Goal: Task Accomplishment & Management: Complete application form

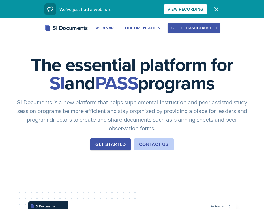
click at [183, 28] on div "Go to Dashboard" at bounding box center [193, 28] width 44 height 5
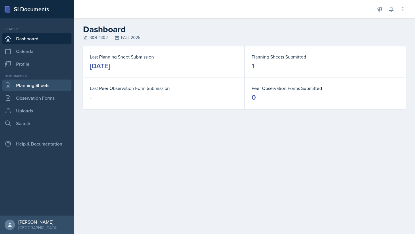
click at [42, 84] on link "Planning Sheets" at bounding box center [36, 86] width 69 height 12
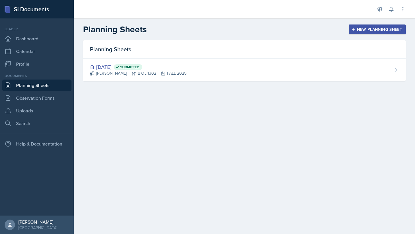
click at [264, 27] on div "New Planning Sheet" at bounding box center [378, 29] width 50 height 5
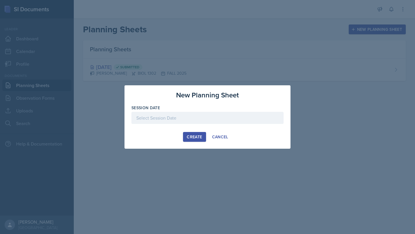
click at [212, 120] on div at bounding box center [207, 118] width 152 height 12
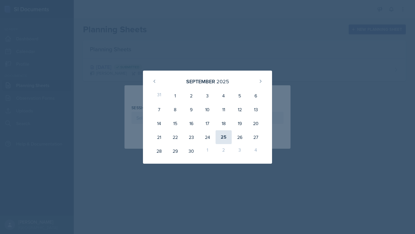
click at [223, 135] on div "25" at bounding box center [224, 137] width 16 height 14
type input "[DATE]"
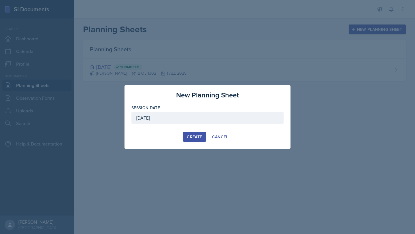
click at [202, 135] on div "Create" at bounding box center [194, 137] width 15 height 5
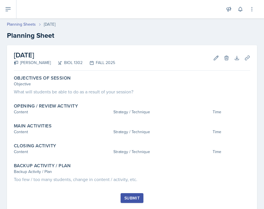
scroll to position [15, 0]
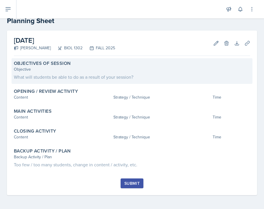
click at [142, 76] on div "What will students be able to do as a result of your session?" at bounding box center [132, 77] width 236 height 7
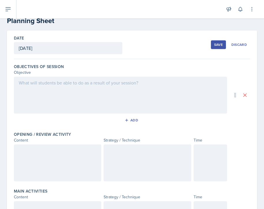
click at [125, 96] on div at bounding box center [120, 95] width 213 height 37
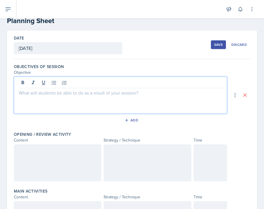
scroll to position [25, 0]
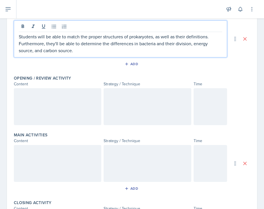
click at [73, 96] on p at bounding box center [58, 94] width 78 height 7
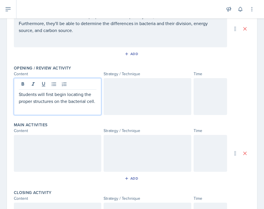
click at [183, 95] on div at bounding box center [147, 96] width 87 height 37
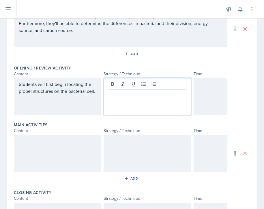
scroll to position [91, 0]
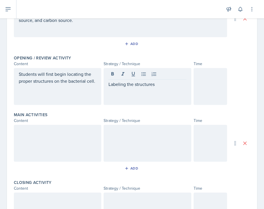
click at [213, 83] on div at bounding box center [210, 86] width 34 height 37
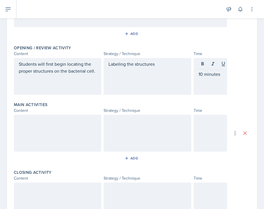
click at [86, 130] on div at bounding box center [57, 133] width 87 height 37
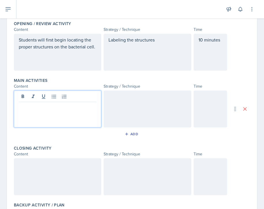
scroll to position [126, 0]
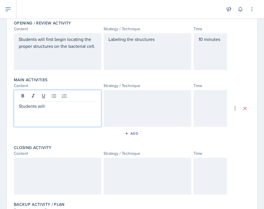
click at [99, 46] on div "Students will first begin locating the proper structures on the bacterial cell." at bounding box center [57, 51] width 87 height 37
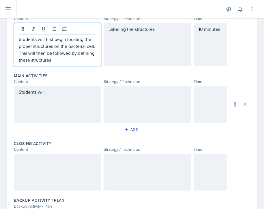
click at [160, 32] on div "Labeling the structures" at bounding box center [147, 44] width 87 height 43
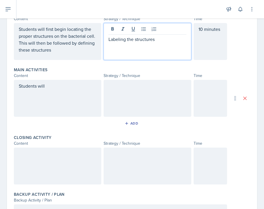
click at [126, 39] on p "Labeling the structures" at bounding box center [147, 39] width 78 height 7
click at [85, 53] on p "Students will first begin locating the proper structures on the bacterial cell.…" at bounding box center [58, 40] width 78 height 28
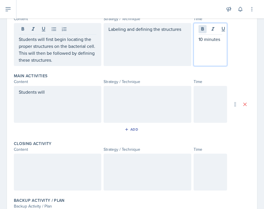
click at [204, 30] on div "10 minutes" at bounding box center [210, 44] width 34 height 43
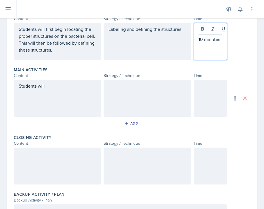
click at [202, 39] on p "10 minutes" at bounding box center [210, 39] width 24 height 7
click at [70, 96] on div "Students will" at bounding box center [57, 98] width 87 height 37
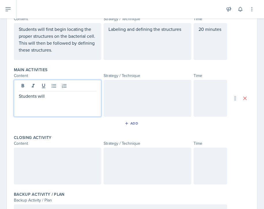
scroll to position [146, 0]
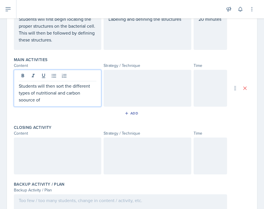
click at [35, 101] on p "Students will then sort the different types of nutritional and carbon soource of" at bounding box center [58, 92] width 78 height 21
click at [31, 101] on p "Students will then sort the different types of nutritional and carbon source of" at bounding box center [58, 92] width 78 height 21
drag, startPoint x: 42, startPoint y: 100, endPoint x: 95, endPoint y: 93, distance: 53.0
click at [95, 93] on p "Students will then sort the different types of nutritional and carbon source of…" at bounding box center [58, 92] width 78 height 21
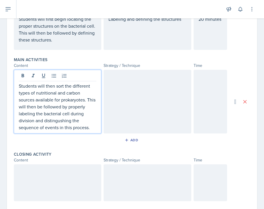
click at [65, 121] on p "Students will then sort the different types of nutritional and carbon sources a…" at bounding box center [58, 106] width 78 height 48
click at [88, 124] on p "Students will then sort the different types of nutritional and carbon sources a…" at bounding box center [58, 106] width 78 height 48
click at [94, 128] on p "Students will then sort the different types of nutritional and carbon sources a…" at bounding box center [58, 106] width 78 height 48
click at [140, 85] on div at bounding box center [147, 102] width 87 height 64
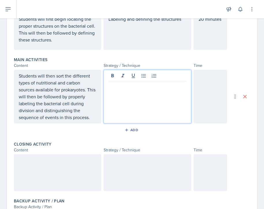
scroll to position [156, 0]
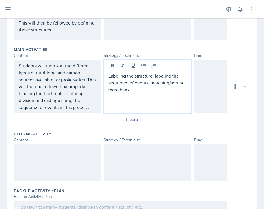
click at [200, 77] on div at bounding box center [210, 87] width 34 height 54
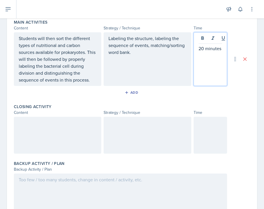
scroll to position [195, 0]
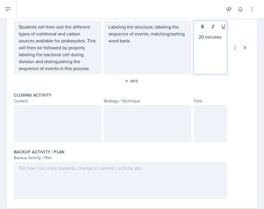
click at [203, 39] on p "20 minutes" at bounding box center [210, 36] width 24 height 7
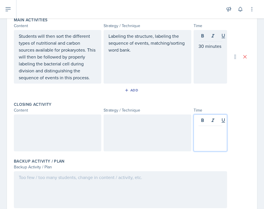
scroll to position [196, 0]
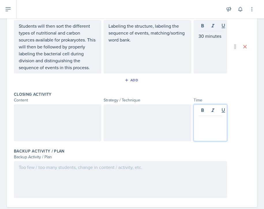
click at [205, 122] on p at bounding box center [210, 120] width 24 height 7
click at [203, 27] on div "30 minutes" at bounding box center [210, 47] width 34 height 54
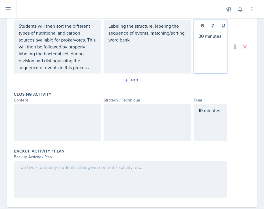
click at [204, 37] on p "30 minutes" at bounding box center [210, 36] width 24 height 7
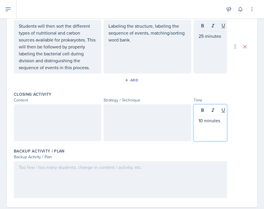
click at [202, 110] on div "10 minutes" at bounding box center [210, 122] width 34 height 37
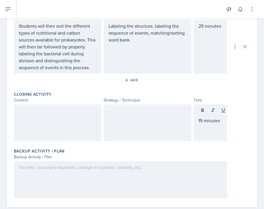
click at [85, 117] on div at bounding box center [57, 122] width 87 height 37
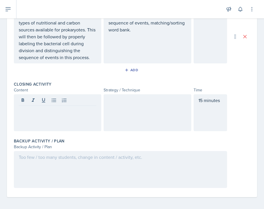
click at [137, 109] on div at bounding box center [147, 112] width 87 height 37
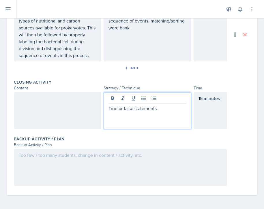
click at [84, 110] on div at bounding box center [57, 110] width 87 height 37
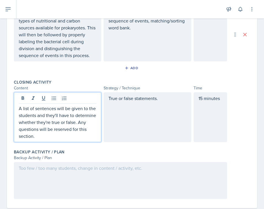
click at [91, 121] on p "A list of sentences will be given to the students and they'll have to determine…" at bounding box center [58, 122] width 78 height 35
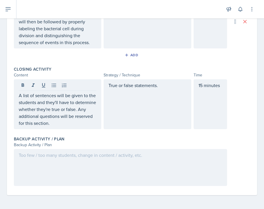
click at [80, 171] on div at bounding box center [120, 167] width 213 height 37
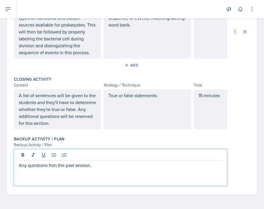
click at [56, 165] on p "Any questions fron the past session." at bounding box center [120, 165] width 203 height 7
click at [109, 167] on p "Any questions from the past session." at bounding box center [120, 165] width 203 height 7
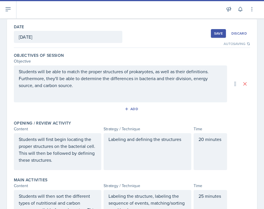
scroll to position [0, 0]
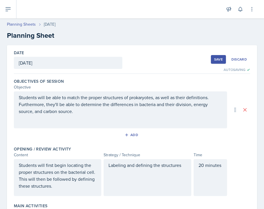
click at [217, 60] on div "Save" at bounding box center [218, 59] width 9 height 5
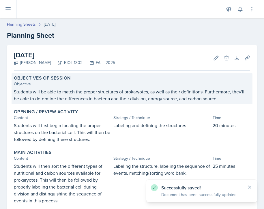
scroll to position [3, 0]
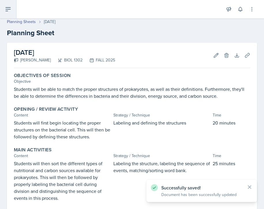
click at [8, 9] on icon at bounding box center [8, 8] width 5 height 3
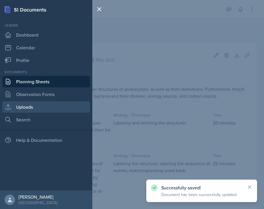
click at [32, 106] on link "Uploads" at bounding box center [46, 107] width 88 height 12
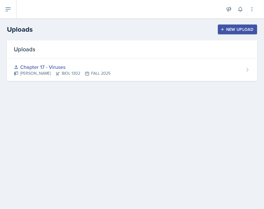
click at [225, 31] on div "New Upload" at bounding box center [237, 29] width 32 height 5
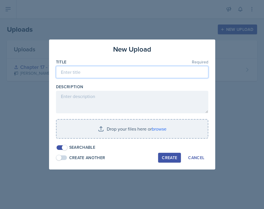
click at [159, 69] on input at bounding box center [132, 72] width 152 height 12
type input "Chapter 24 - Prokaryotes"
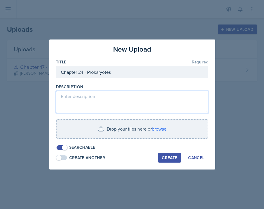
click at [164, 105] on textarea at bounding box center [132, 102] width 152 height 22
click at [69, 97] on textarea "Worsheet for Chapter 24" at bounding box center [132, 102] width 152 height 22
click at [137, 97] on textarea "Worksheet for Chapter 24" at bounding box center [132, 102] width 152 height 22
type textarea "Worksheet for Chapter 24 regarding prokaryotes"
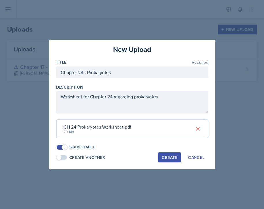
click at [168, 159] on div "Create" at bounding box center [169, 157] width 15 height 5
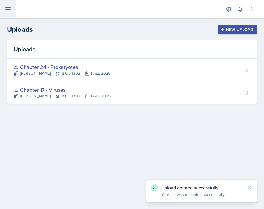
click at [10, 9] on icon at bounding box center [8, 9] width 7 height 7
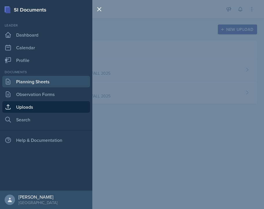
click at [29, 85] on link "Planning Sheets" at bounding box center [46, 82] width 88 height 12
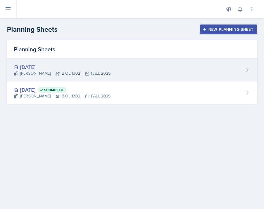
click at [89, 69] on div "[DATE]" at bounding box center [62, 67] width 97 height 8
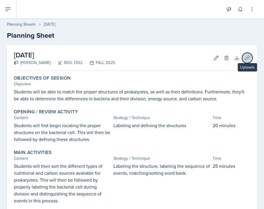
click at [246, 58] on icon at bounding box center [247, 58] width 6 height 6
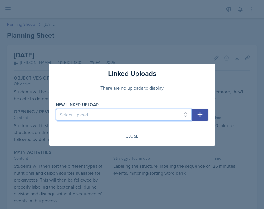
click at [163, 114] on select "Select Upload Chapter 17 - Viruses Chapter 24 - Prokaryotes" at bounding box center [124, 115] width 136 height 12
select select "7065367e-fba0-4eea-ae0d-6ff824a93934"
click at [56, 109] on select "Select Upload Chapter 17 - Viruses Chapter 24 - Prokaryotes" at bounding box center [124, 115] width 136 height 12
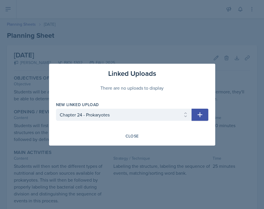
click at [200, 115] on icon "button" at bounding box center [199, 114] width 7 height 7
select select
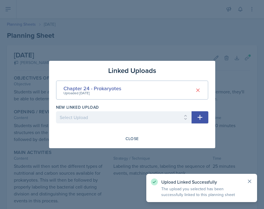
click at [248, 183] on icon at bounding box center [250, 181] width 6 height 6
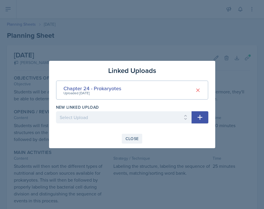
click at [134, 140] on div "Close" at bounding box center [131, 138] width 13 height 5
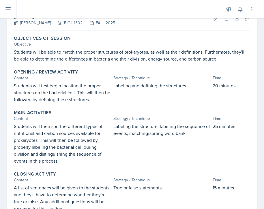
scroll to position [109, 0]
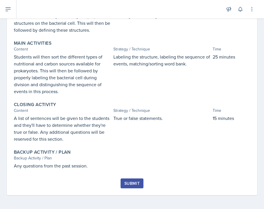
click at [126, 185] on div "Submit" at bounding box center [131, 183] width 15 height 5
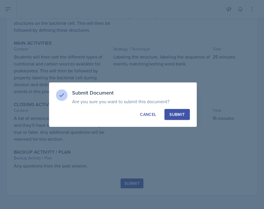
click at [174, 116] on div "Submit" at bounding box center [176, 115] width 15 height 6
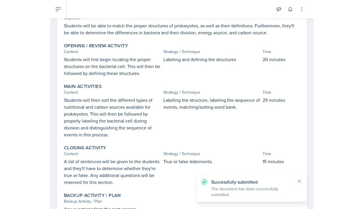
scroll to position [0, 0]
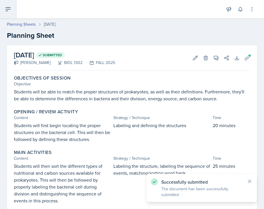
click at [13, 13] on button at bounding box center [8, 9] width 16 height 18
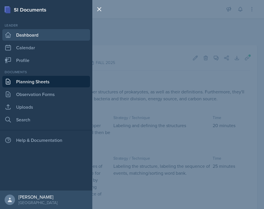
click at [33, 37] on link "Dashboard" at bounding box center [46, 35] width 88 height 12
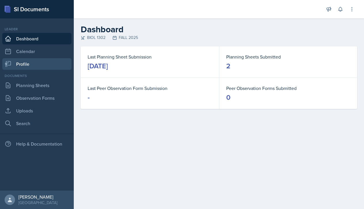
click at [36, 59] on link "Profile" at bounding box center [36, 64] width 69 height 12
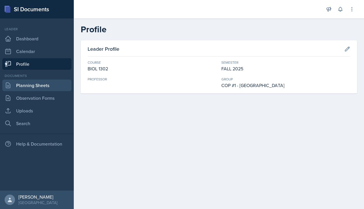
click at [52, 89] on link "Planning Sheets" at bounding box center [36, 86] width 69 height 12
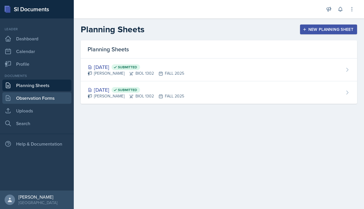
click at [51, 95] on link "Observation Forms" at bounding box center [36, 98] width 69 height 12
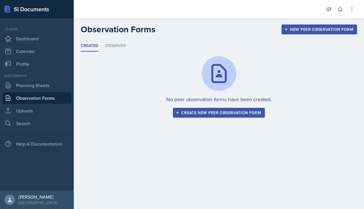
click at [264, 32] on div "New Peer Observation Form" at bounding box center [319, 29] width 68 height 5
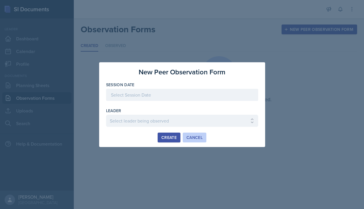
click at [198, 136] on div "Cancel" at bounding box center [195, 137] width 16 height 5
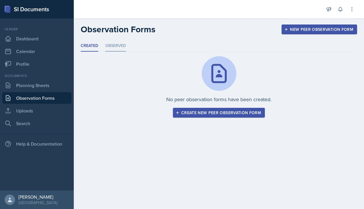
click at [118, 48] on li "Observed" at bounding box center [115, 45] width 21 height 11
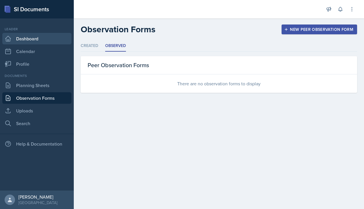
click at [49, 35] on link "Dashboard" at bounding box center [36, 39] width 69 height 12
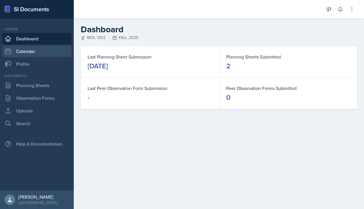
click at [45, 52] on link "Calendar" at bounding box center [36, 52] width 69 height 12
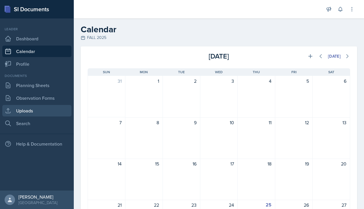
click at [47, 111] on link "Uploads" at bounding box center [36, 111] width 69 height 12
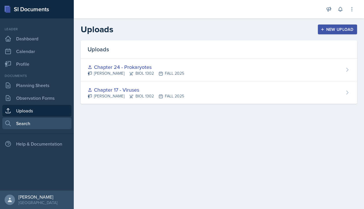
click at [46, 122] on link "Search" at bounding box center [36, 124] width 69 height 12
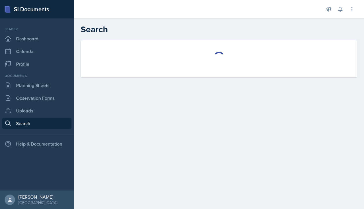
select select "all"
select select "1"
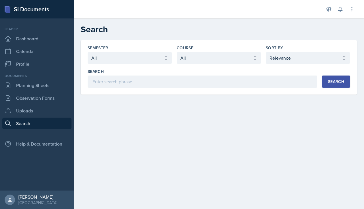
click at [33, 11] on div "SI Documents" at bounding box center [37, 9] width 74 height 18
click at [264, 9] on icon at bounding box center [352, 9] width 6 height 6
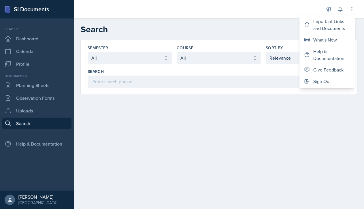
click at [18, 193] on link "[PERSON_NAME] [GEOGRAPHIC_DATA]" at bounding box center [37, 200] width 74 height 18
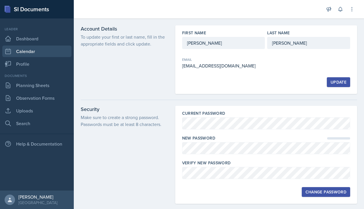
click at [32, 50] on link "Calendar" at bounding box center [36, 52] width 69 height 12
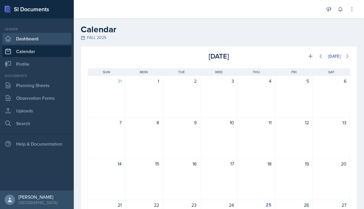
click at [33, 38] on link "Dashboard" at bounding box center [36, 39] width 69 height 12
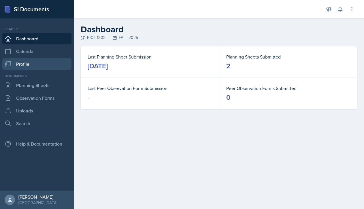
click at [30, 62] on link "Profile" at bounding box center [36, 64] width 69 height 12
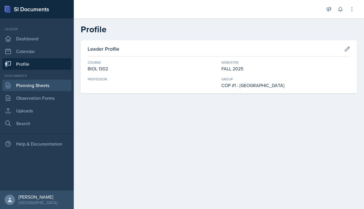
click at [29, 86] on link "Planning Sheets" at bounding box center [36, 86] width 69 height 12
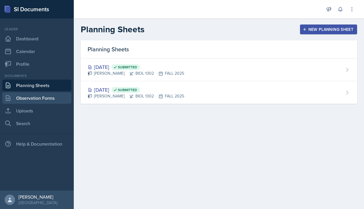
click at [35, 100] on link "Observation Forms" at bounding box center [36, 98] width 69 height 12
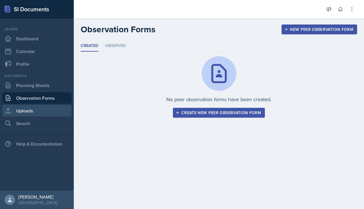
click at [35, 110] on link "Uploads" at bounding box center [36, 111] width 69 height 12
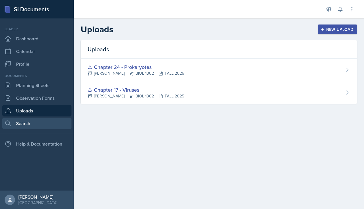
click at [35, 120] on link "Search" at bounding box center [36, 124] width 69 height 12
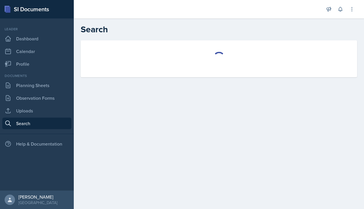
select select "all"
select select "1"
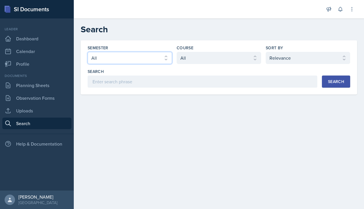
click at [108, 57] on select "Select semester All FALL 2025 Summer II 2025 Summer I 2025 Spring 2025 Fall 202…" at bounding box center [130, 58] width 84 height 12
select select "0924c876-6fa7-4296-b593-7db6428ef465"
click at [88, 52] on select "Select semester All FALL 2025 Summer II 2025 Summer I 2025 Spring 2025 Fall 202…" at bounding box center [130, 58] width 84 height 12
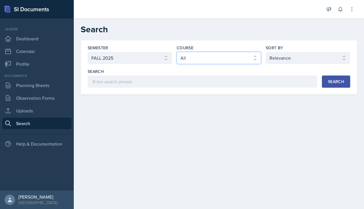
click at [192, 53] on select "Select course All ACC 2301 ART 1301 ART 1302 ART 1310 BIOL 1301 BIOL 1302 BIOL …" at bounding box center [219, 58] width 84 height 12
click at [177, 52] on select "Select course All ACC 2301 ART 1301 ART 1302 ART 1310 BIOL 1301 BIOL 1302 BIOL …" at bounding box center [219, 58] width 84 height 12
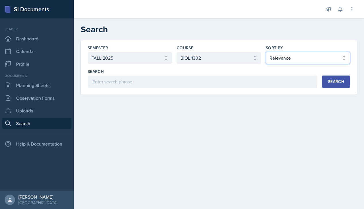
click at [264, 52] on select "Select sort by Relevance Document Date (Asc) Document Date (Desc)" at bounding box center [308, 58] width 84 height 12
click at [264, 79] on div "Search" at bounding box center [336, 81] width 16 height 5
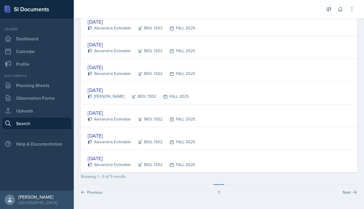
scroll to position [144, 0]
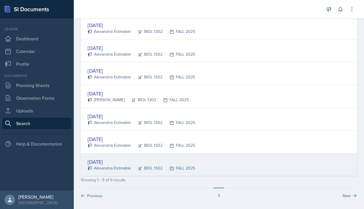
click at [101, 160] on div "[DATE]" at bounding box center [142, 162] width 108 height 8
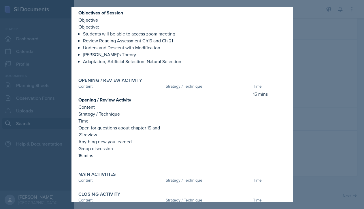
scroll to position [0, 0]
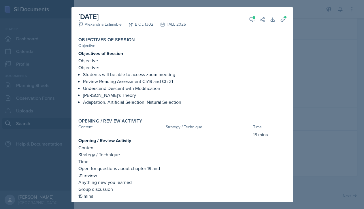
click at [264, 21] on div at bounding box center [182, 104] width 364 height 209
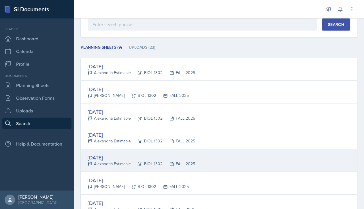
scroll to position [55, 0]
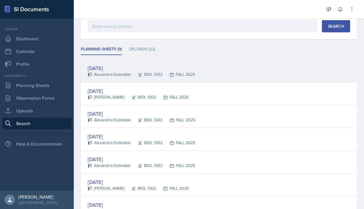
click at [113, 67] on div "[DATE]" at bounding box center [142, 68] width 108 height 8
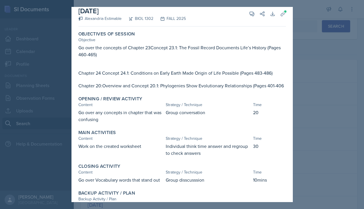
scroll to position [0, 0]
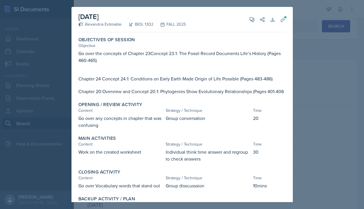
click at [264, 51] on div at bounding box center [182, 104] width 364 height 209
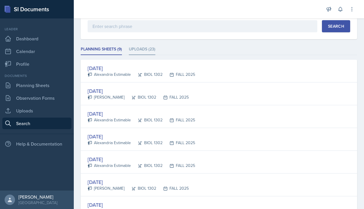
click at [144, 52] on li "Uploads (23)" at bounding box center [142, 49] width 27 height 11
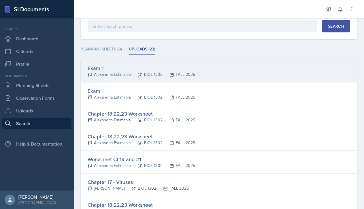
click at [95, 67] on div "Exam 1" at bounding box center [142, 68] width 108 height 8
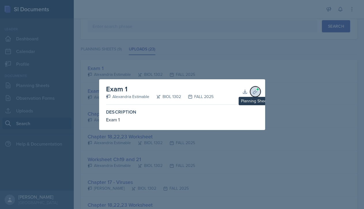
click at [256, 90] on span at bounding box center [257, 89] width 3 height 3
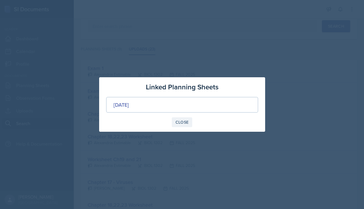
click at [175, 125] on button "Close" at bounding box center [182, 122] width 21 height 10
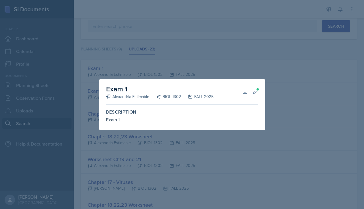
click at [212, 62] on div at bounding box center [182, 104] width 364 height 209
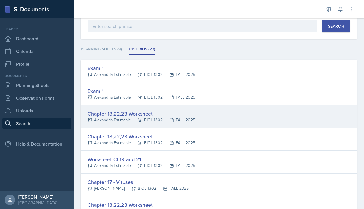
click at [136, 114] on div "Chapter 18,22,23 Worksheet" at bounding box center [142, 114] width 108 height 8
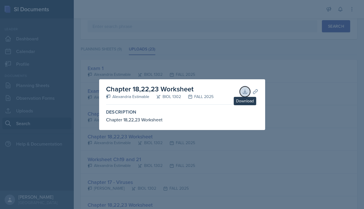
click at [242, 92] on icon at bounding box center [245, 92] width 6 height 6
click at [264, 84] on div at bounding box center [182, 104] width 364 height 209
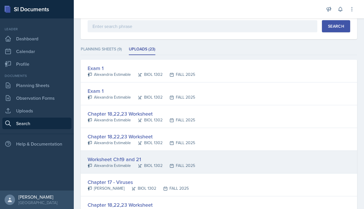
click at [132, 157] on div "Worksheet Ch19 and 21" at bounding box center [142, 159] width 108 height 8
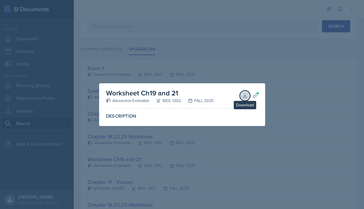
click at [244, 93] on icon at bounding box center [245, 96] width 6 height 6
click at [264, 87] on div at bounding box center [182, 104] width 364 height 209
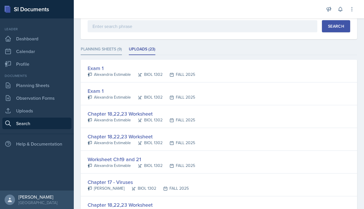
click at [108, 52] on li "Planning Sheets (9)" at bounding box center [101, 49] width 41 height 11
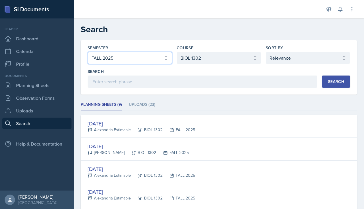
click at [141, 55] on select "Select semester All FALL 2025 Summer II 2025 Summer I 2025 Spring 2025 Fall 202…" at bounding box center [130, 58] width 84 height 12
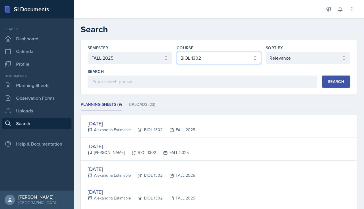
click at [198, 54] on select "Select course All ACC 2301 ART 1301 ART 1302 ART 1310 BIOL 1301 BIOL 1302 BIOL …" at bounding box center [219, 58] width 84 height 12
click at [177, 52] on select "Select course All ACC 2301 ART 1301 ART 1302 ART 1310 BIOL 1301 BIOL 1302 BIOL …" at bounding box center [219, 58] width 84 height 12
click at [264, 81] on div "Search" at bounding box center [336, 81] width 16 height 5
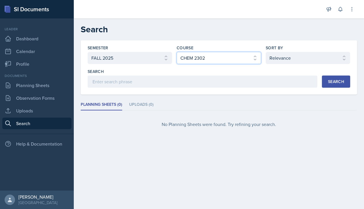
click at [239, 58] on select "Select course All ACC 2301 ART 1301 ART 1302 ART 1310 BIOL 1301 BIOL 1302 BIOL …" at bounding box center [219, 58] width 84 height 12
click at [177, 52] on select "Select course All ACC 2301 ART 1301 ART 1302 ART 1310 BIOL 1301 BIOL 1302 BIOL …" at bounding box center [219, 58] width 84 height 12
click at [264, 84] on div "Search" at bounding box center [336, 81] width 16 height 5
click at [146, 104] on li "Uploads (1)" at bounding box center [140, 104] width 23 height 11
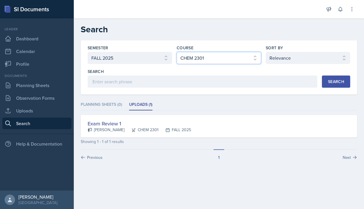
click at [214, 58] on select "Select course All ACC 2301 ART 1301 ART 1302 ART 1310 BIOL 1301 BIOL 1302 BIOL …" at bounding box center [219, 58] width 84 height 12
select select "6e1a4b93-f5fd-4070-b51e-66a0c143b2cb"
click at [177, 52] on select "Select course All ACC 2301 ART 1301 ART 1302 ART 1310 BIOL 1301 BIOL 1302 BIOL …" at bounding box center [219, 58] width 84 height 12
click at [264, 80] on button "Search" at bounding box center [336, 82] width 28 height 12
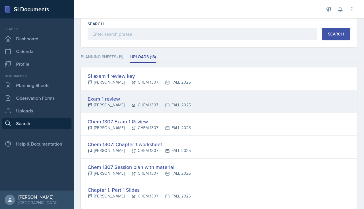
scroll to position [50, 0]
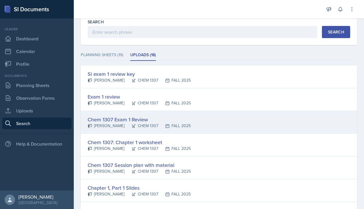
click at [136, 121] on div "Chem 1307 Exam 1 Review" at bounding box center [139, 120] width 103 height 8
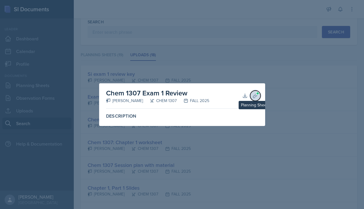
click at [254, 97] on icon at bounding box center [256, 96] width 6 height 6
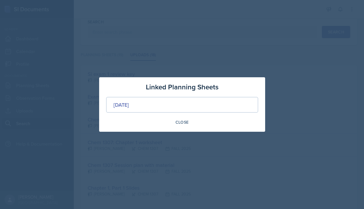
click at [244, 64] on div at bounding box center [182, 104] width 364 height 209
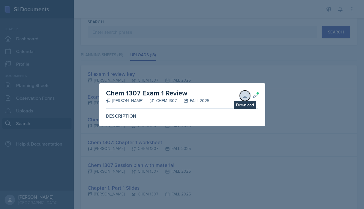
click at [246, 93] on icon at bounding box center [245, 96] width 6 height 6
click at [264, 66] on div at bounding box center [182, 104] width 364 height 209
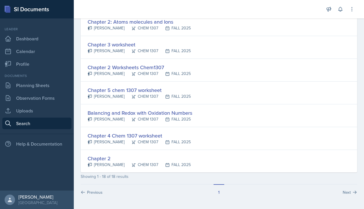
scroll to position [0, 0]
